Goal: Check status: Check status

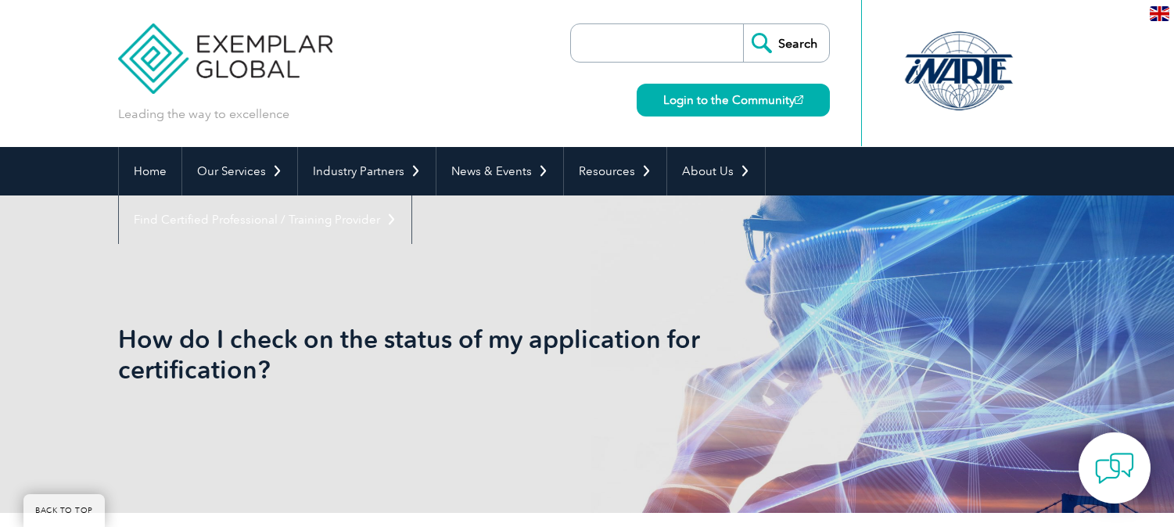
scroll to position [1803, 0]
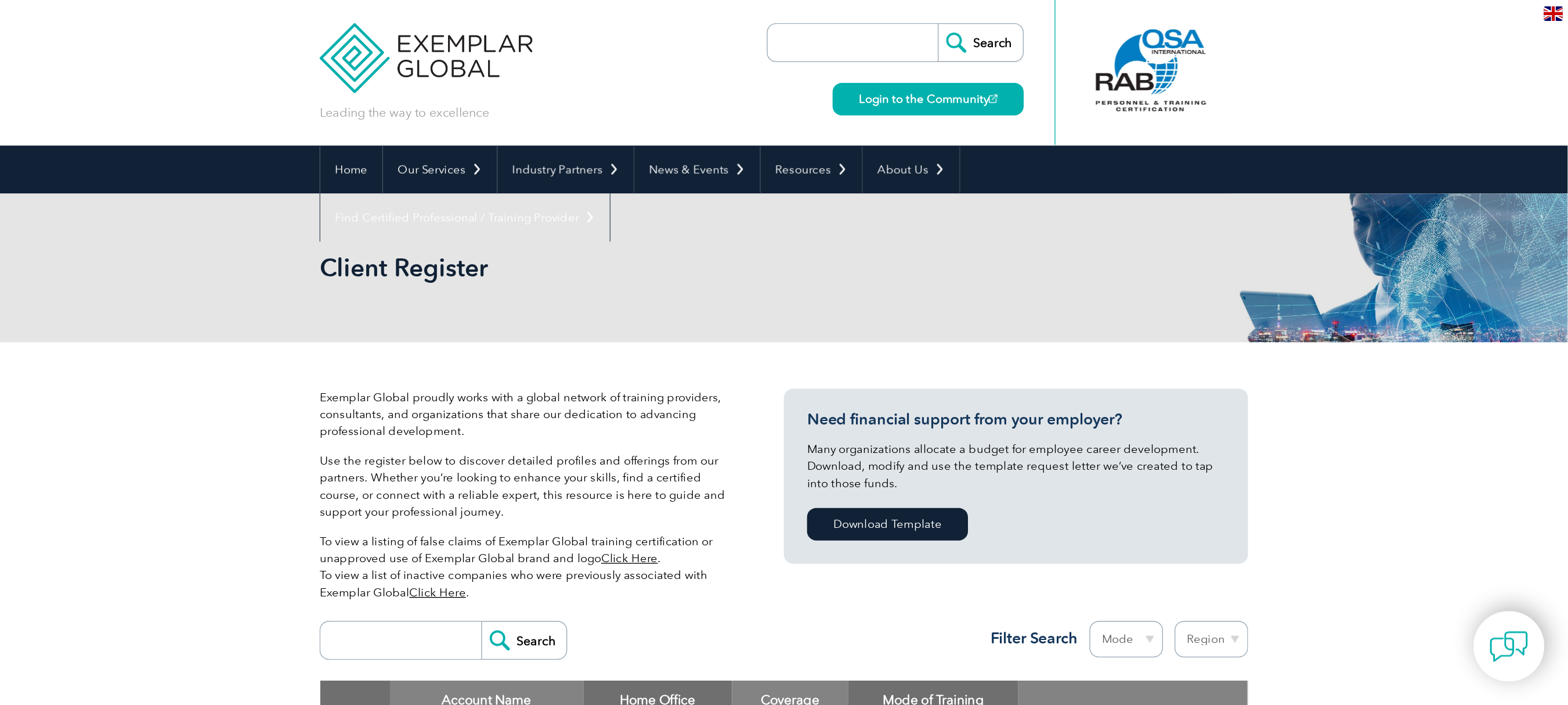
scroll to position [87, 0]
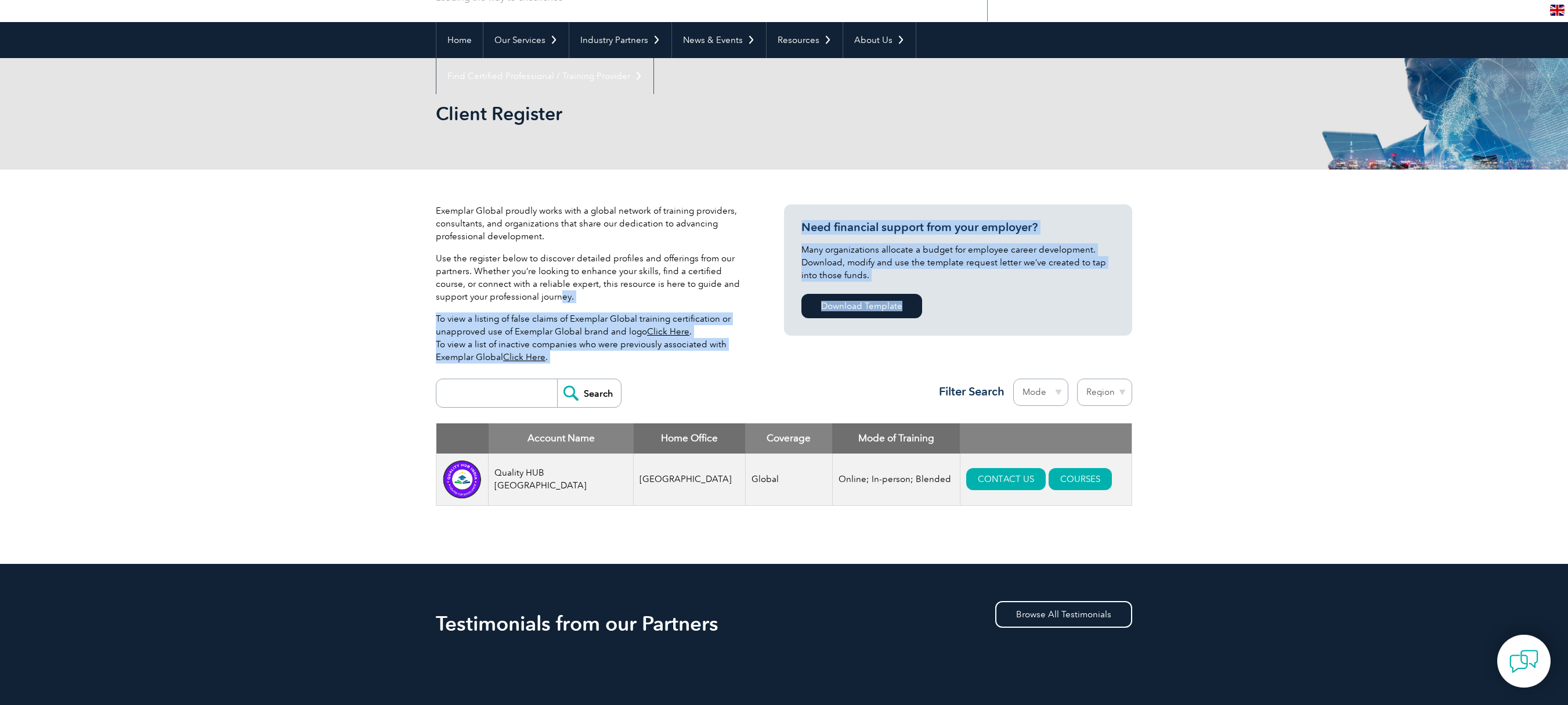
drag, startPoint x: 527, startPoint y: 300, endPoint x: 462, endPoint y: 374, distance: 98.5
click at [462, 374] on div "Exemplar Global proudly works with a global network of training providers, cons…" at bounding box center [784, 366] width 696 height 394
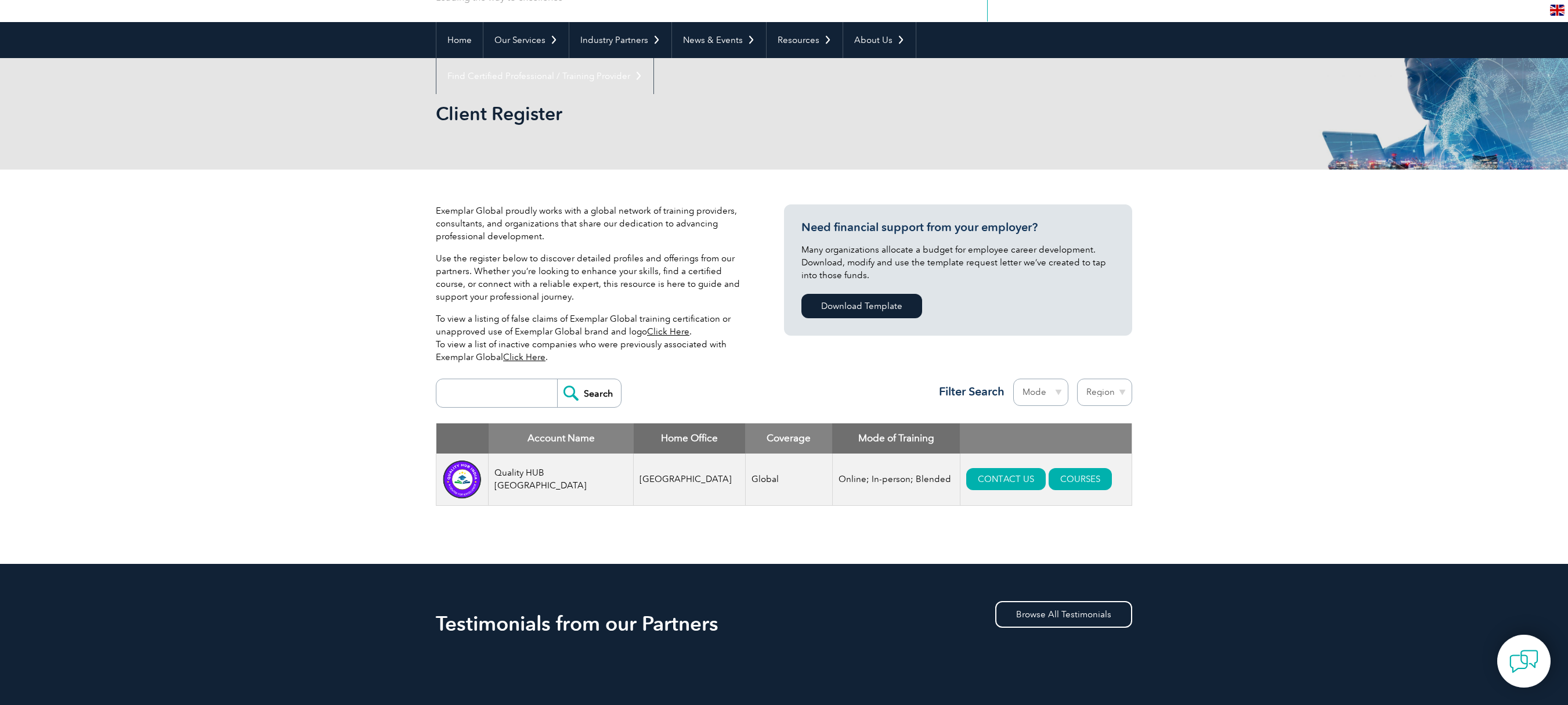
click at [273, 244] on div "Exemplar Global proudly works with a global network of training providers, cons…" at bounding box center [784, 366] width 1568 height 394
drag, startPoint x: 376, startPoint y: 286, endPoint x: 366, endPoint y: 384, distance: 98.5
click at [366, 384] on div "Exemplar Global proudly works with a global network of training providers, cons…" at bounding box center [784, 366] width 1568 height 394
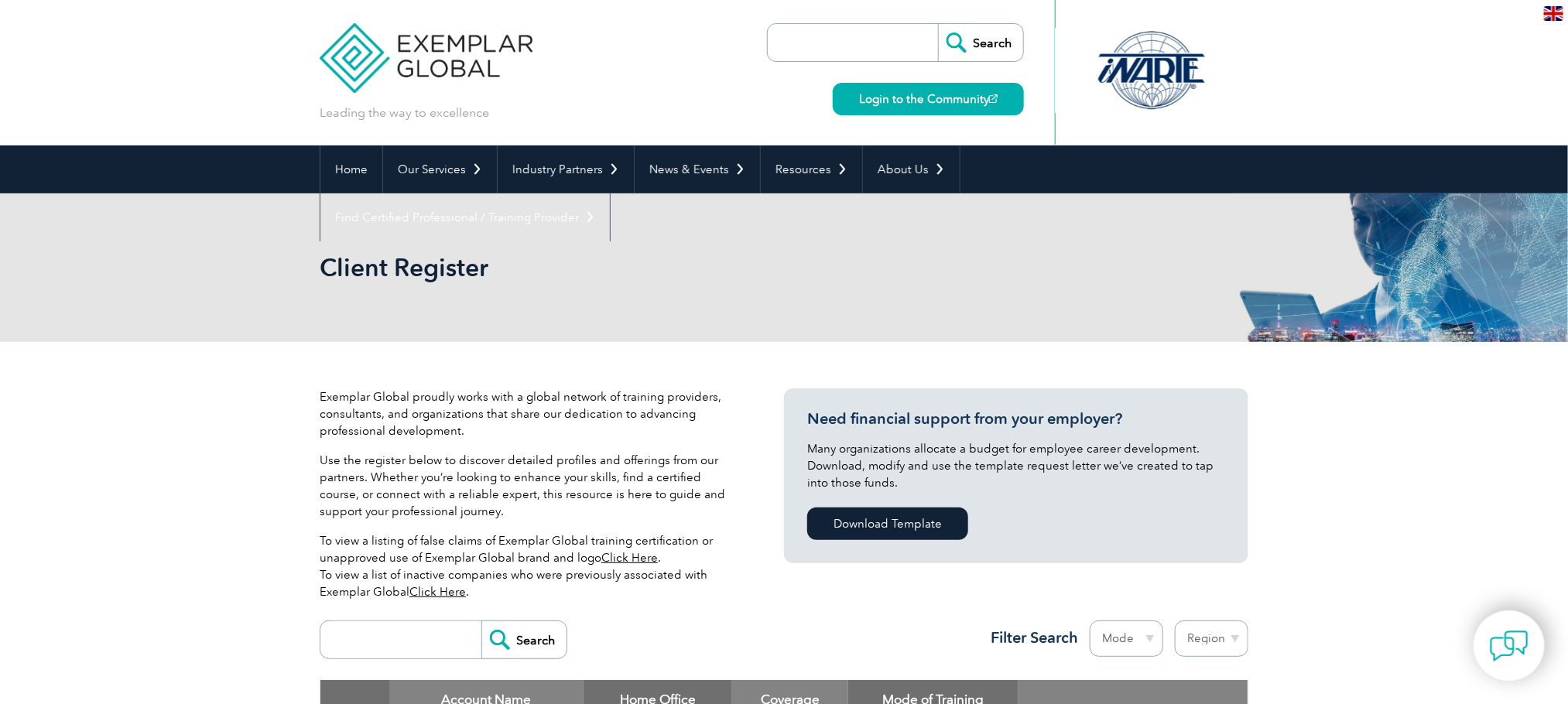
drag, startPoint x: 1182, startPoint y: 286, endPoint x: 1182, endPoint y: 314, distance: 28.0
click at [1161, 314] on div "Client Register" at bounding box center [784, 268] width 929 height 148
